Goal: Task Accomplishment & Management: Manage account settings

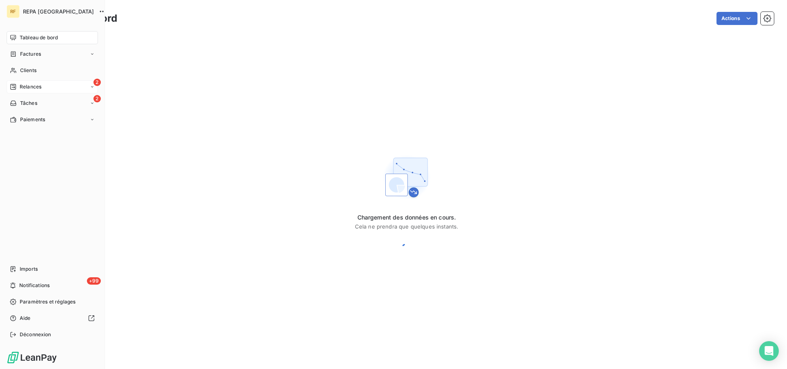
click at [29, 88] on span "Relances" at bounding box center [31, 86] width 22 height 7
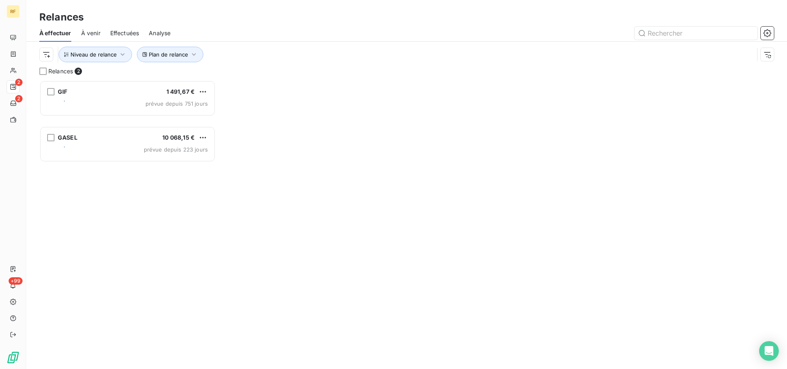
scroll to position [282, 169]
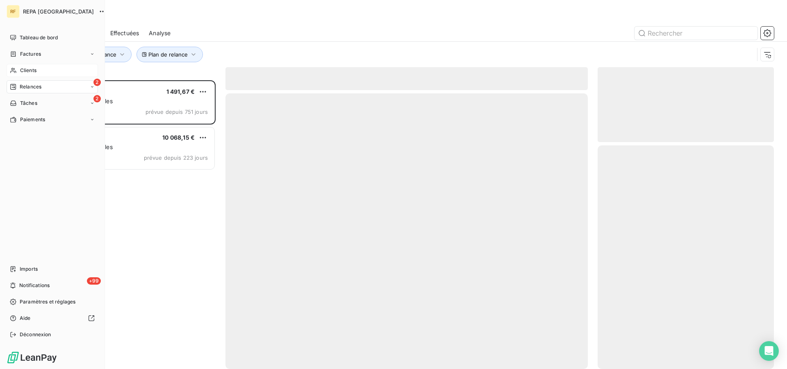
click at [19, 68] on div "Clients" at bounding box center [52, 70] width 91 height 13
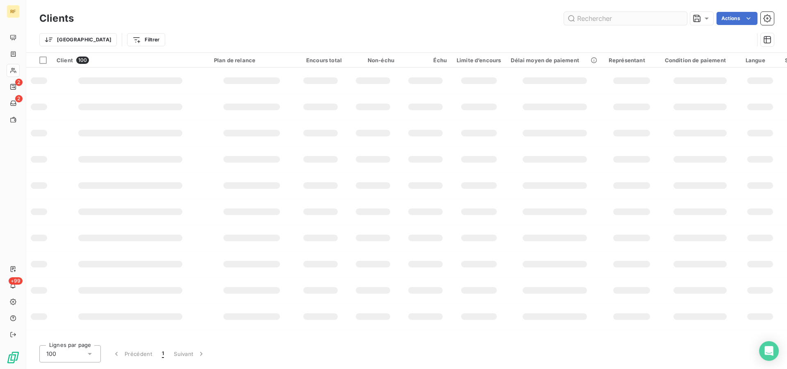
click at [636, 16] on input "text" at bounding box center [625, 18] width 123 height 13
type input "69292"
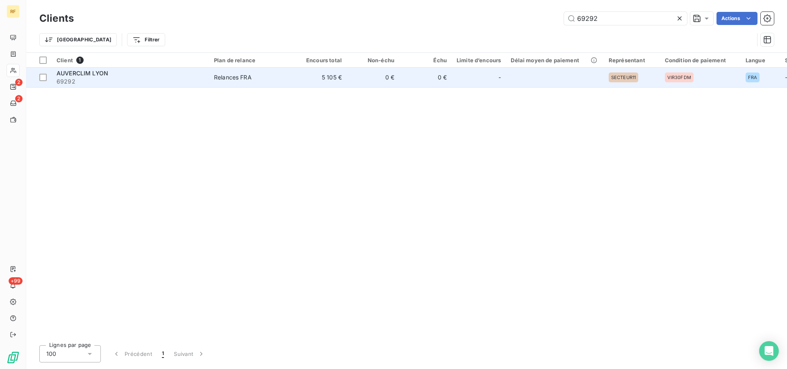
click at [81, 77] on span "AUVERCLIM LYON" at bounding box center [83, 73] width 52 height 7
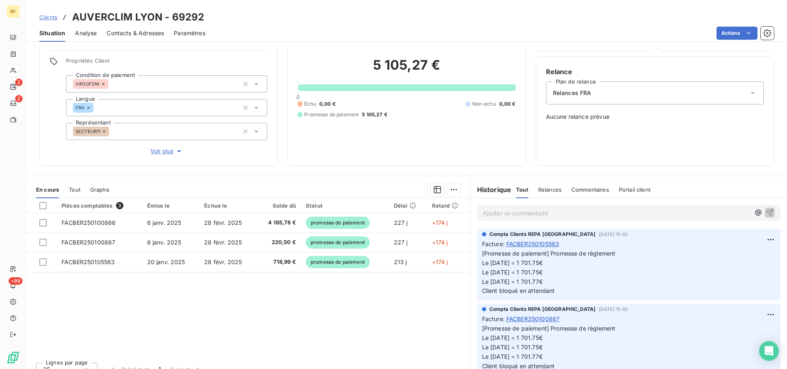
scroll to position [62, 0]
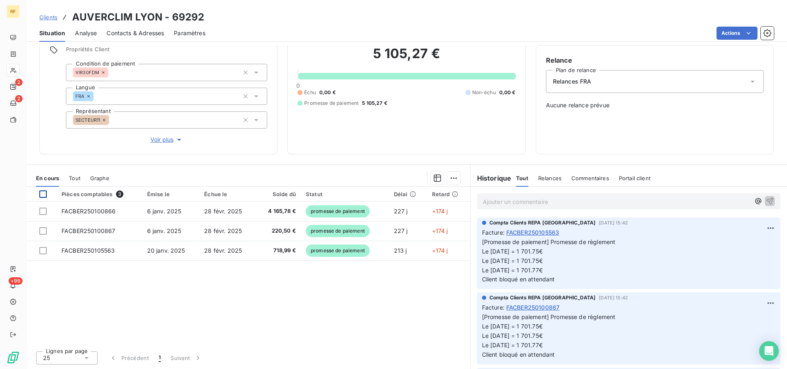
click at [42, 195] on div at bounding box center [42, 194] width 7 height 7
click at [448, 179] on html "RF 2 2 +99 Clients AUVERCLIM LYON - 69292 Situation Analyse Contacts & Adresses…" at bounding box center [393, 184] width 787 height 369
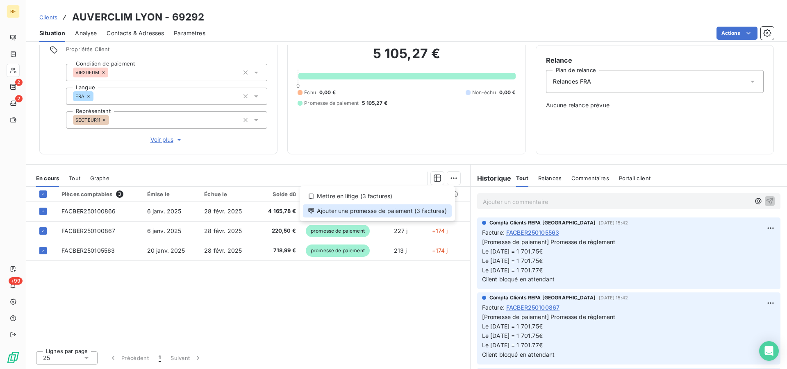
click at [422, 215] on div "Ajouter une promesse de paiement (3 factures)" at bounding box center [377, 210] width 149 height 13
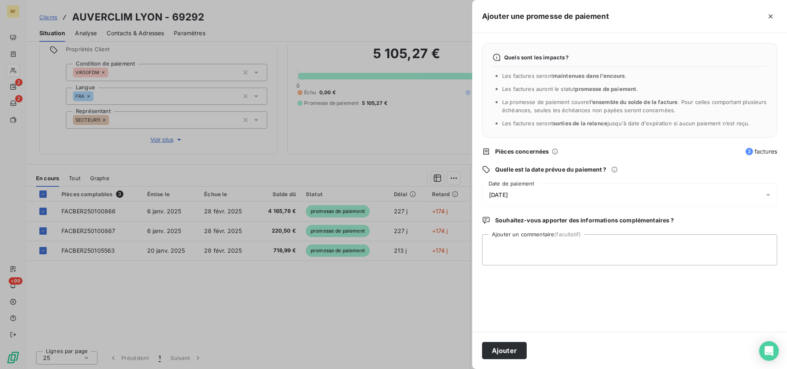
click at [508, 194] on span "22/08/2025" at bounding box center [498, 195] width 19 height 7
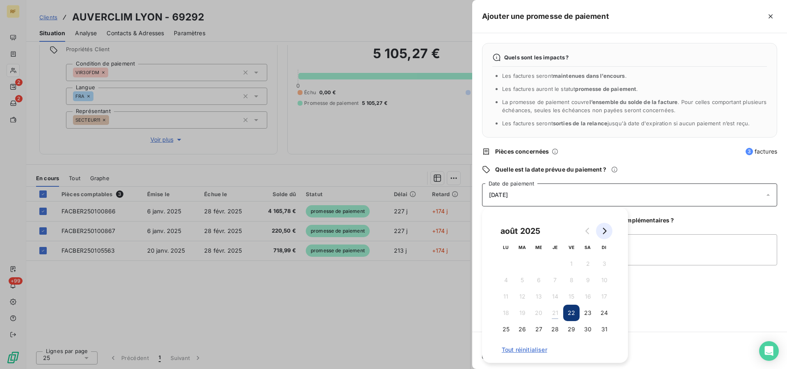
click at [601, 231] on icon "Go to next month" at bounding box center [604, 231] width 7 height 7
click at [503, 315] on button "22" at bounding box center [505, 313] width 16 height 16
click at [651, 252] on textarea "Ajouter un commentaire (facultatif)" at bounding box center [629, 249] width 295 height 31
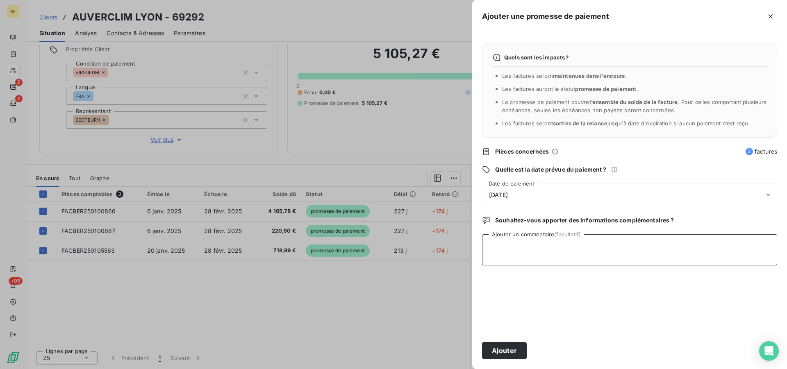
click at [554, 256] on textarea "Ajouter un commentaire (facultatif)" at bounding box center [629, 249] width 295 height 31
type textarea "MIS UNE PROMESSE"
click at [770, 15] on icon "button" at bounding box center [770, 16] width 8 height 8
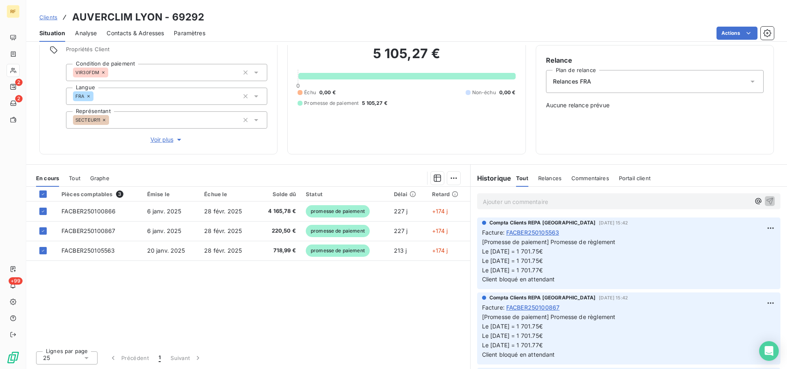
click at [579, 82] on span "Relances FRA" at bounding box center [572, 81] width 39 height 8
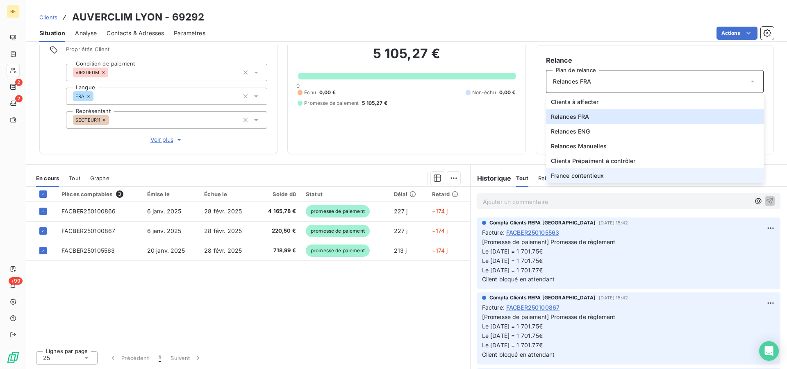
click at [574, 173] on span "France contentieux" at bounding box center [577, 176] width 53 height 8
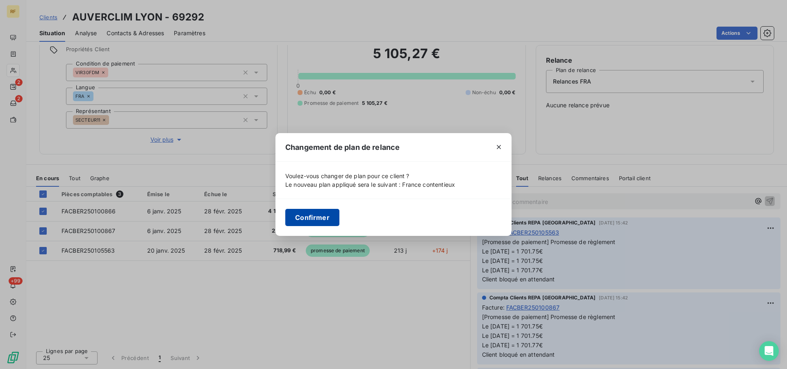
click at [318, 221] on button "Confirmer" at bounding box center [312, 217] width 54 height 17
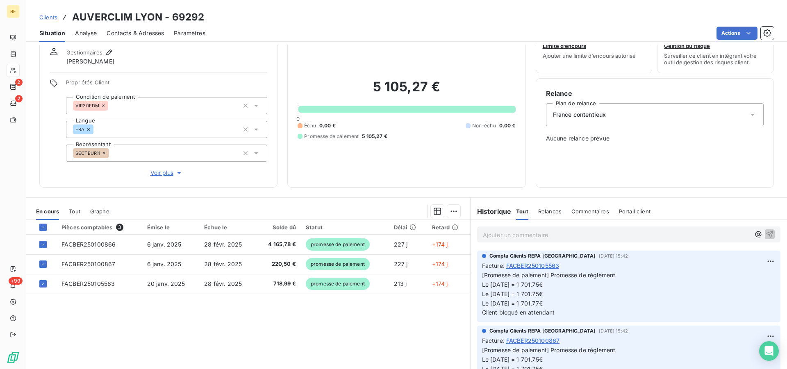
scroll to position [42, 0]
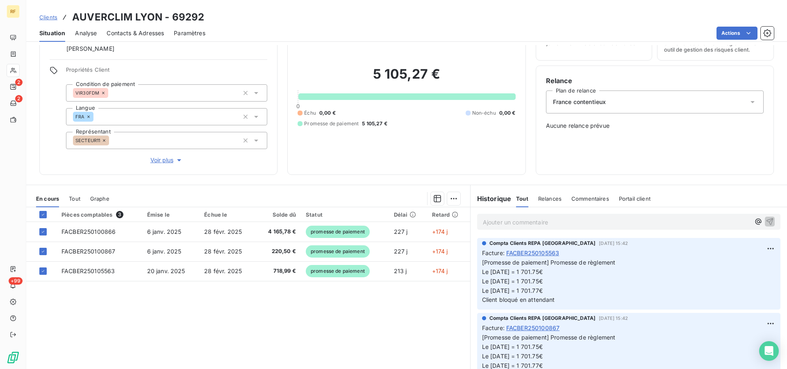
click at [559, 224] on p "Ajouter un commentaire ﻿" at bounding box center [616, 222] width 267 height 10
click at [765, 225] on icon "button" at bounding box center [769, 221] width 8 height 8
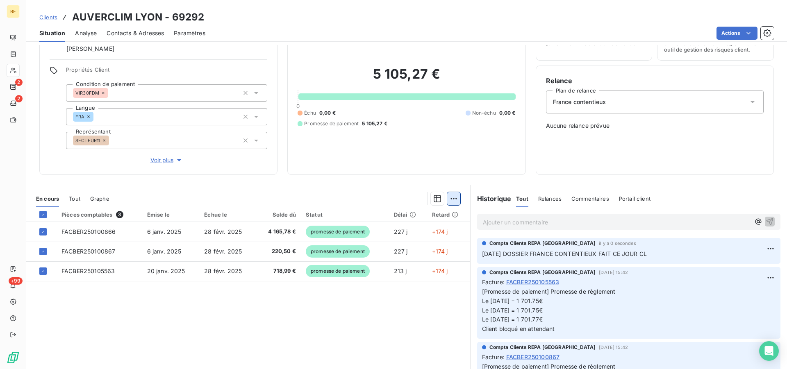
click at [453, 200] on html "RF 2 2 +99 Clients AUVERCLIM LYON - 69292 Situation Analyse Contacts & Adresses…" at bounding box center [393, 184] width 787 height 369
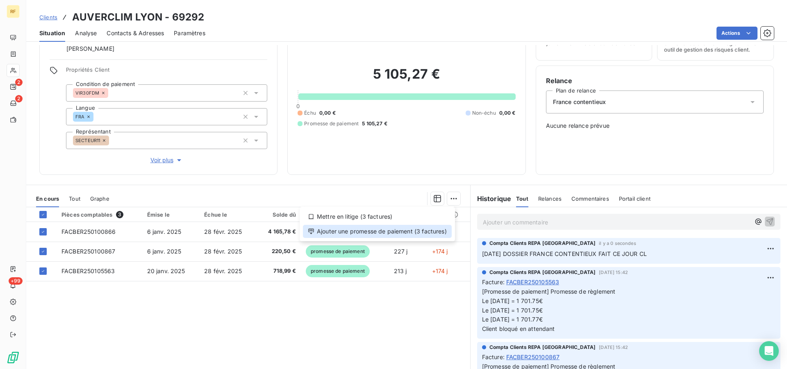
click at [419, 232] on div "Ajouter une promesse de paiement (3 factures)" at bounding box center [377, 231] width 149 height 13
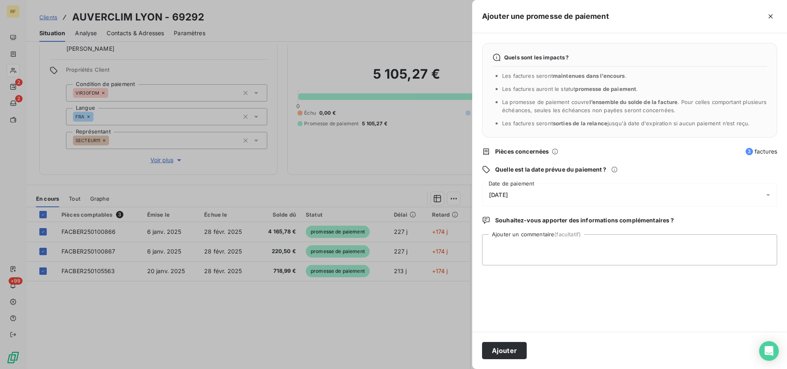
click at [497, 196] on span "22/08/2025" at bounding box center [498, 195] width 19 height 7
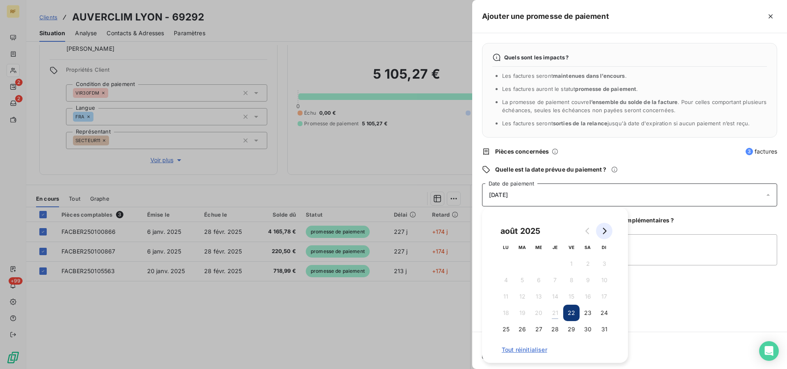
click at [605, 229] on icon "Go to next month" at bounding box center [604, 231] width 7 height 7
click at [503, 310] on button "22" at bounding box center [505, 313] width 16 height 16
click at [700, 250] on textarea "Ajouter un commentaire (facultatif)" at bounding box center [629, 249] width 295 height 31
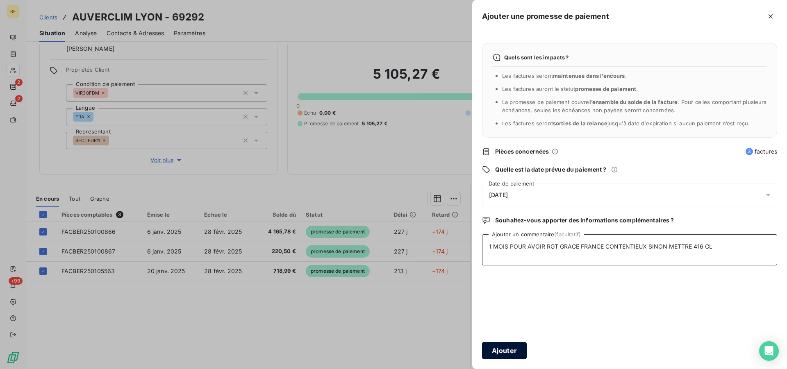
type textarea "1 MOIS POUR AVOIR RGT GRACE FRANCE CONTENTIEUX SINON METTRE 416 CL"
click at [507, 346] on button "Ajouter" at bounding box center [504, 350] width 45 height 17
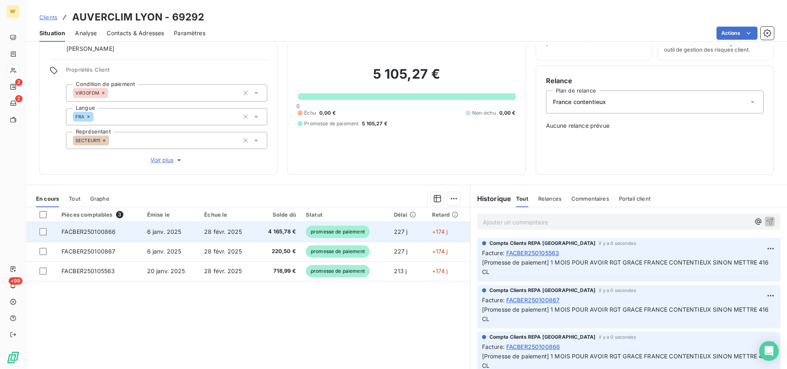
click at [111, 229] on span "FACBER250100866" at bounding box center [88, 231] width 54 height 7
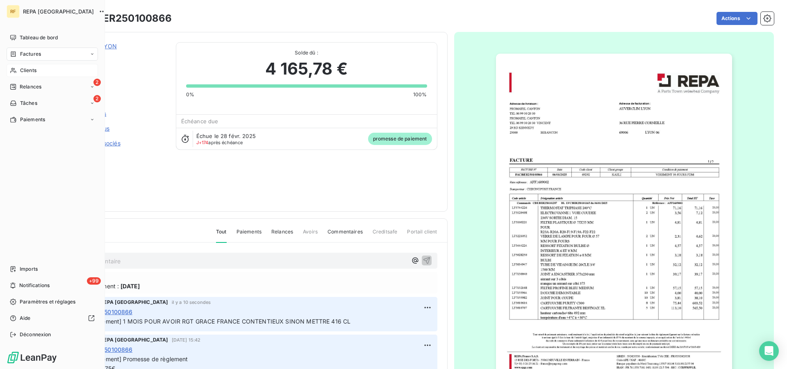
click at [27, 70] on span "Clients" at bounding box center [28, 70] width 16 height 7
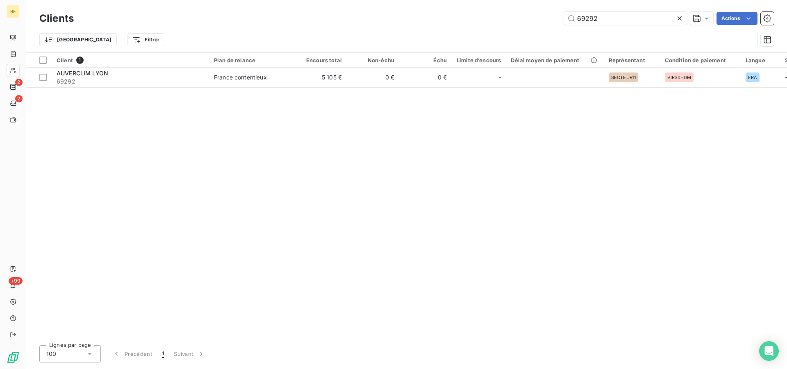
click at [680, 19] on icon at bounding box center [679, 18] width 4 height 4
